Goal: Task Accomplishment & Management: Manage account settings

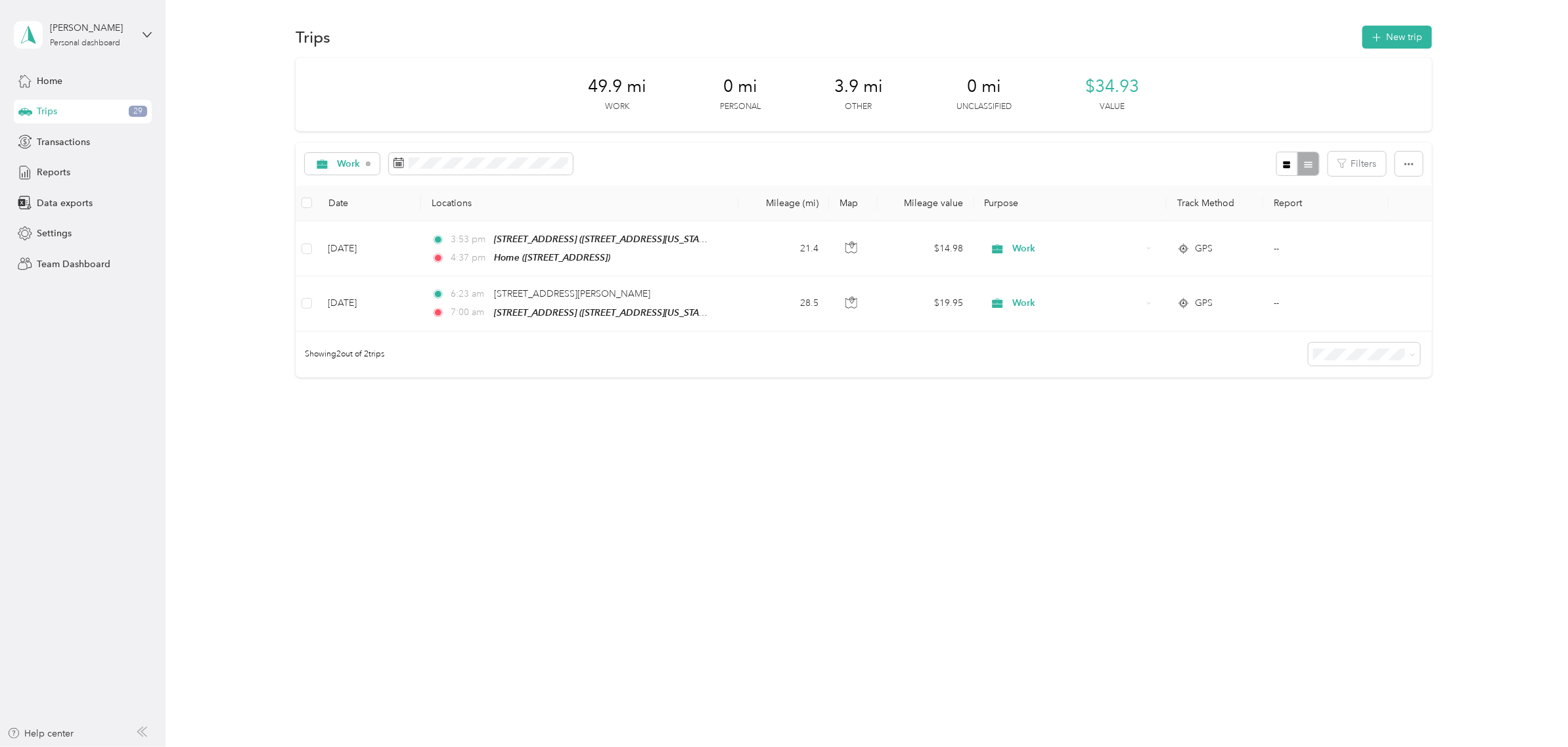
click at [749, 150] on div "Work Filters" at bounding box center [864, 164] width 1136 height 43
click at [76, 206] on span "Data exports" at bounding box center [65, 203] width 56 height 14
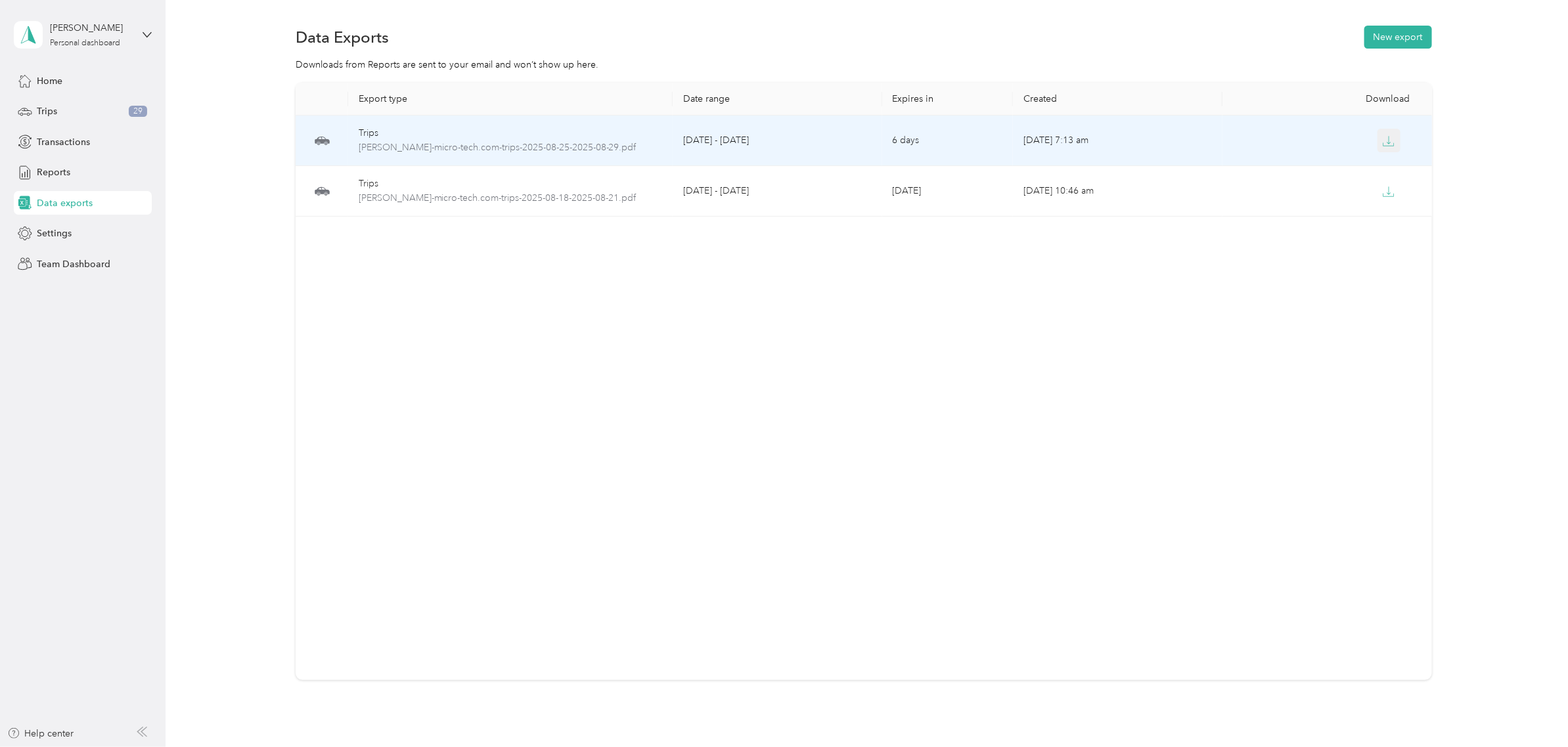
click at [1386, 141] on icon "button" at bounding box center [1388, 141] width 12 height 12
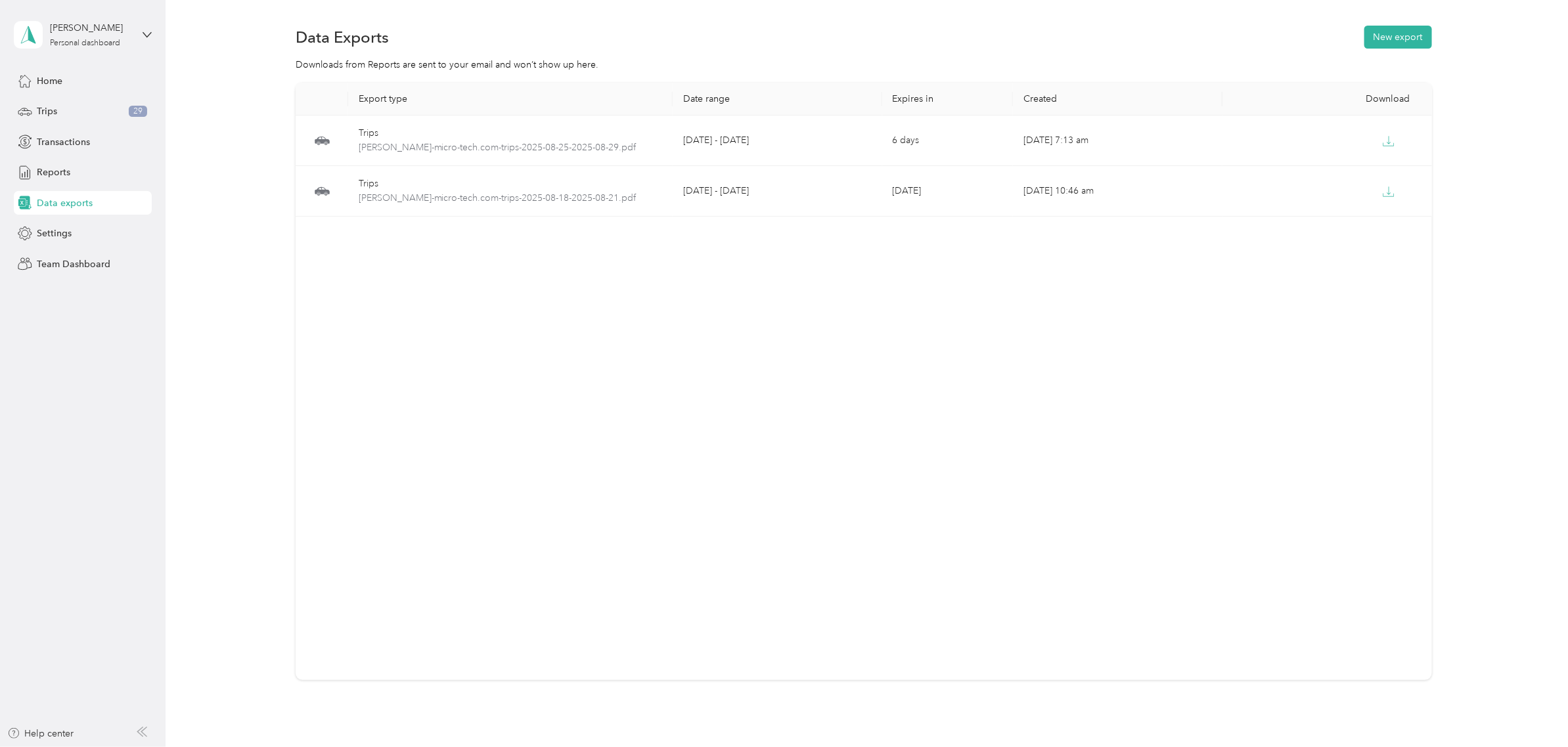
click at [1125, 385] on div "Export type Date range Expires in Created Download Trips [PERSON_NAME]-micro-te…" at bounding box center [864, 382] width 1136 height 598
click at [60, 106] on div "Trips 29" at bounding box center [83, 112] width 138 height 24
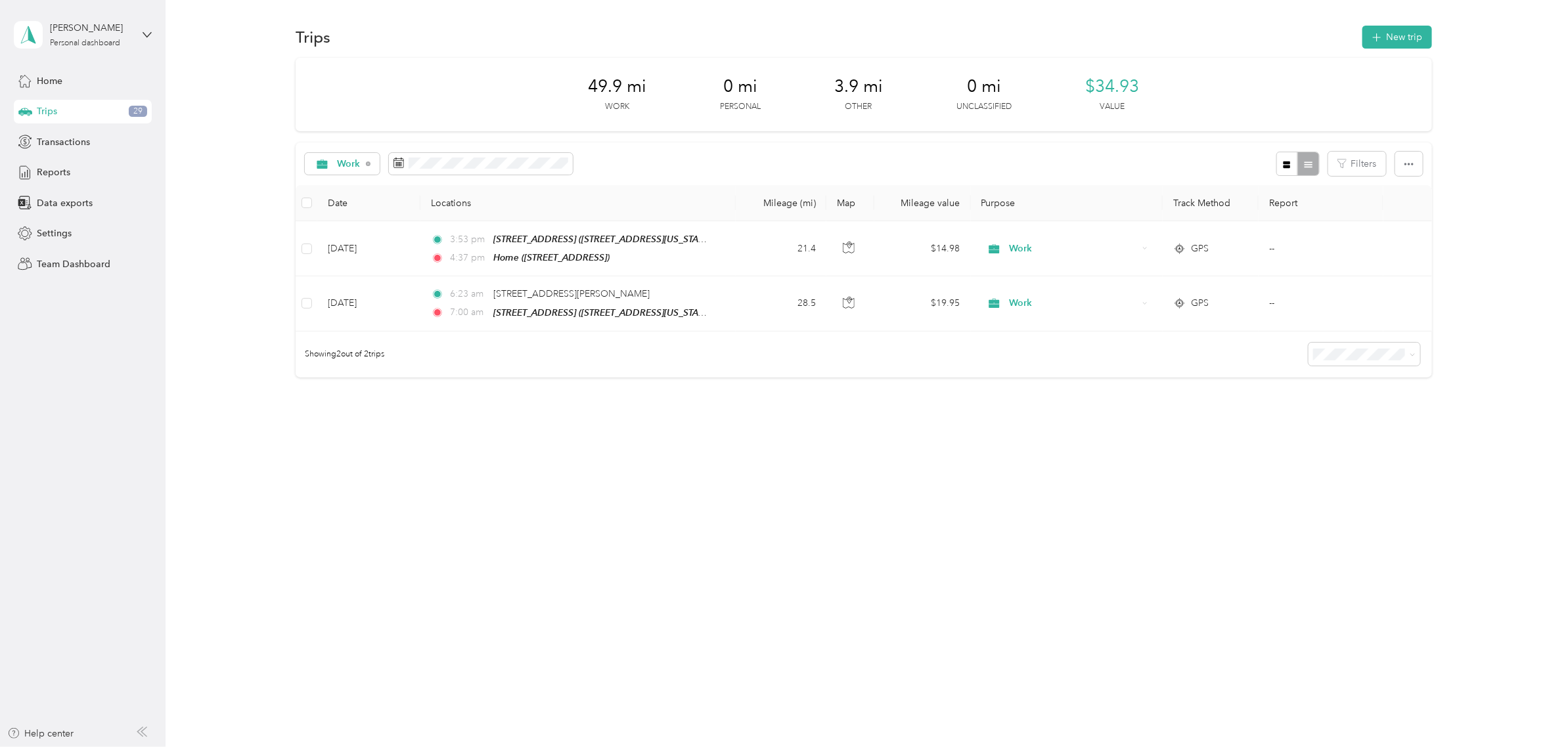
click at [671, 455] on div "Trips New trip 49.9 mi Work 0 mi Personal 3.9 mi Other 0 mi Unclassified $34.93…" at bounding box center [864, 247] width 1396 height 495
click at [429, 284] on div "1" at bounding box center [424, 284] width 17 height 16
click at [470, 288] on div "4" at bounding box center [474, 284] width 17 height 16
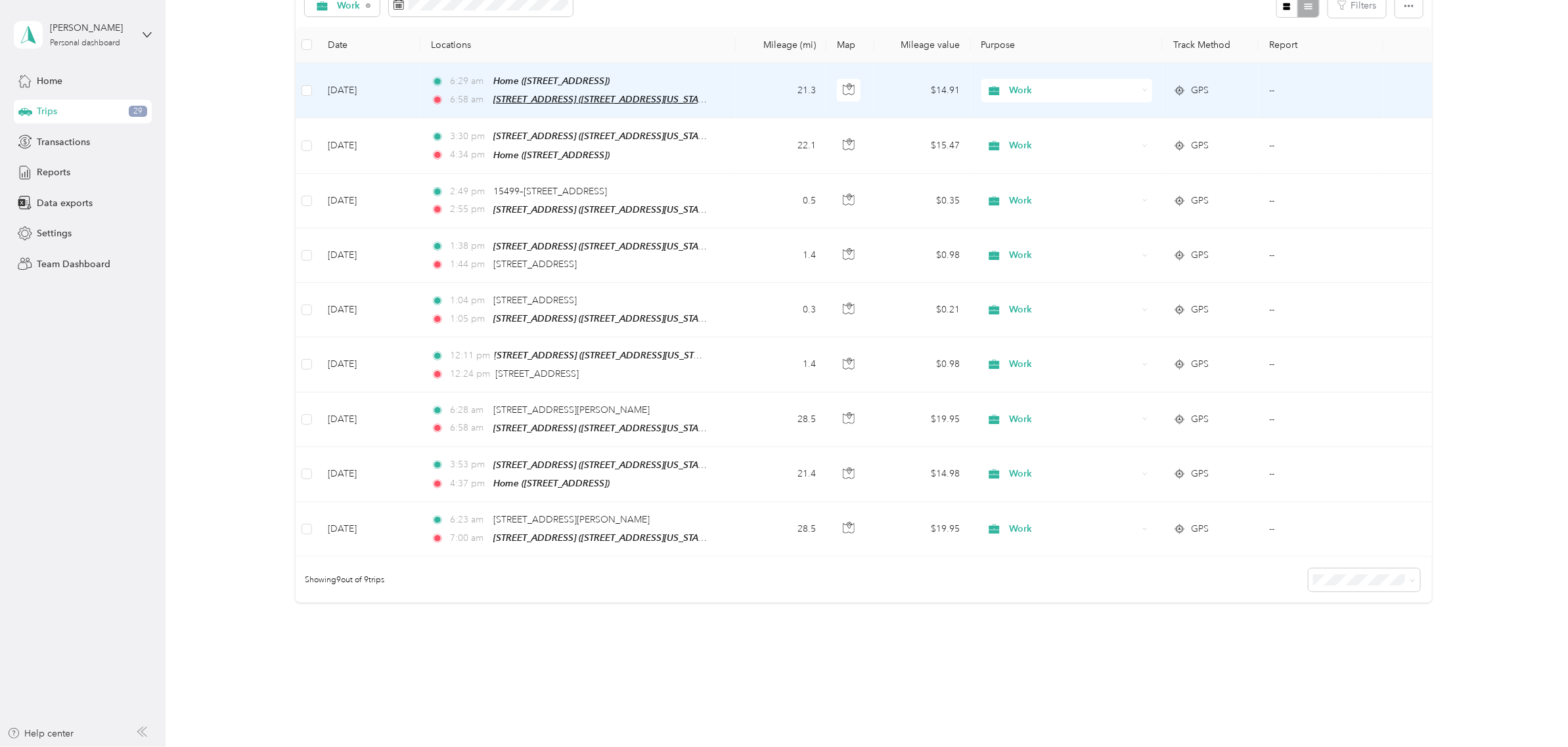
scroll to position [164, 0]
